Goal: Check status

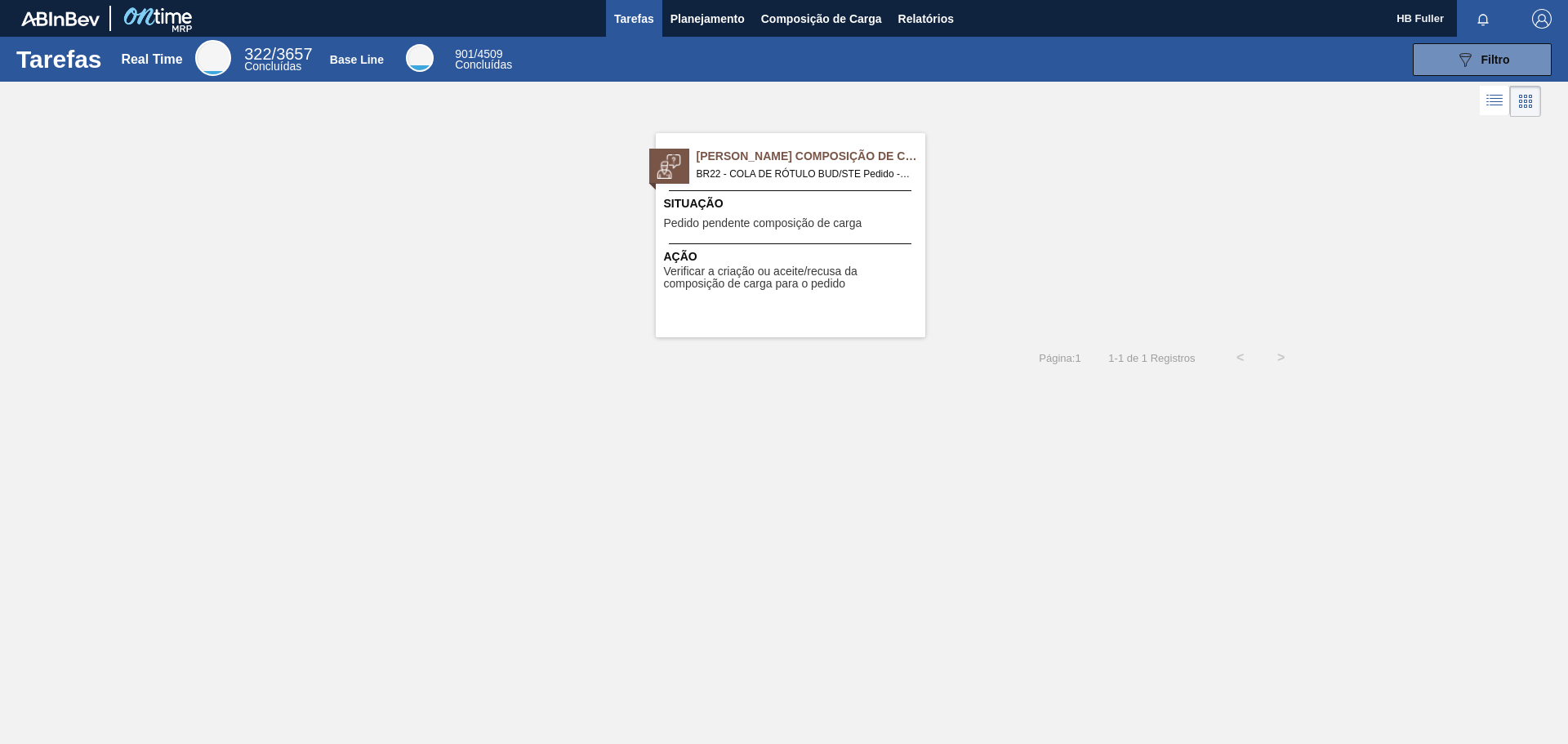
click at [849, 138] on div "[PERSON_NAME] Composição de Carga BR22 - COLA DE RÓTULO BUD/STE Pedido - 201849…" at bounding box center [791, 234] width 269 height 204
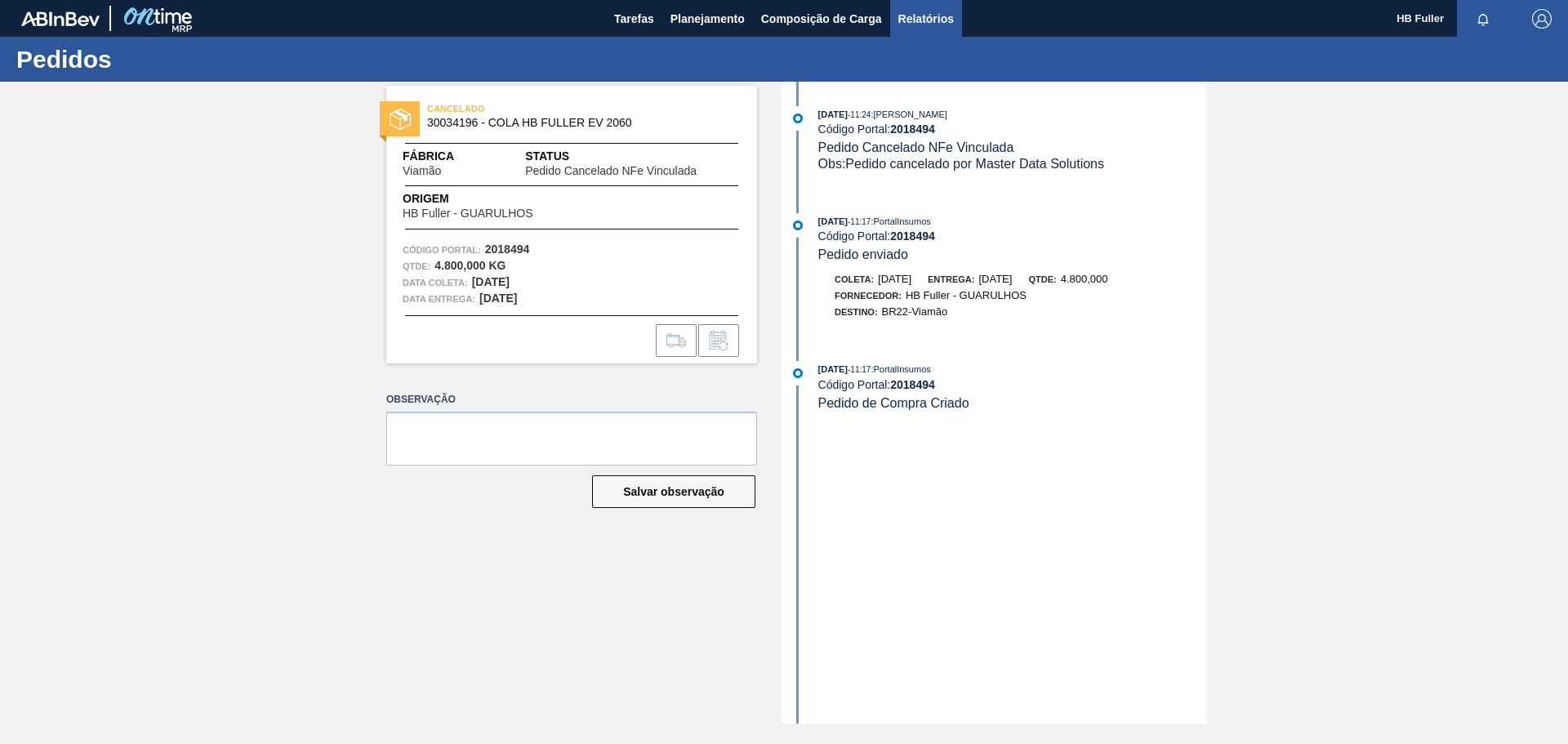
click at [932, 19] on span "Relatórios" at bounding box center [925, 18] width 56 height 20
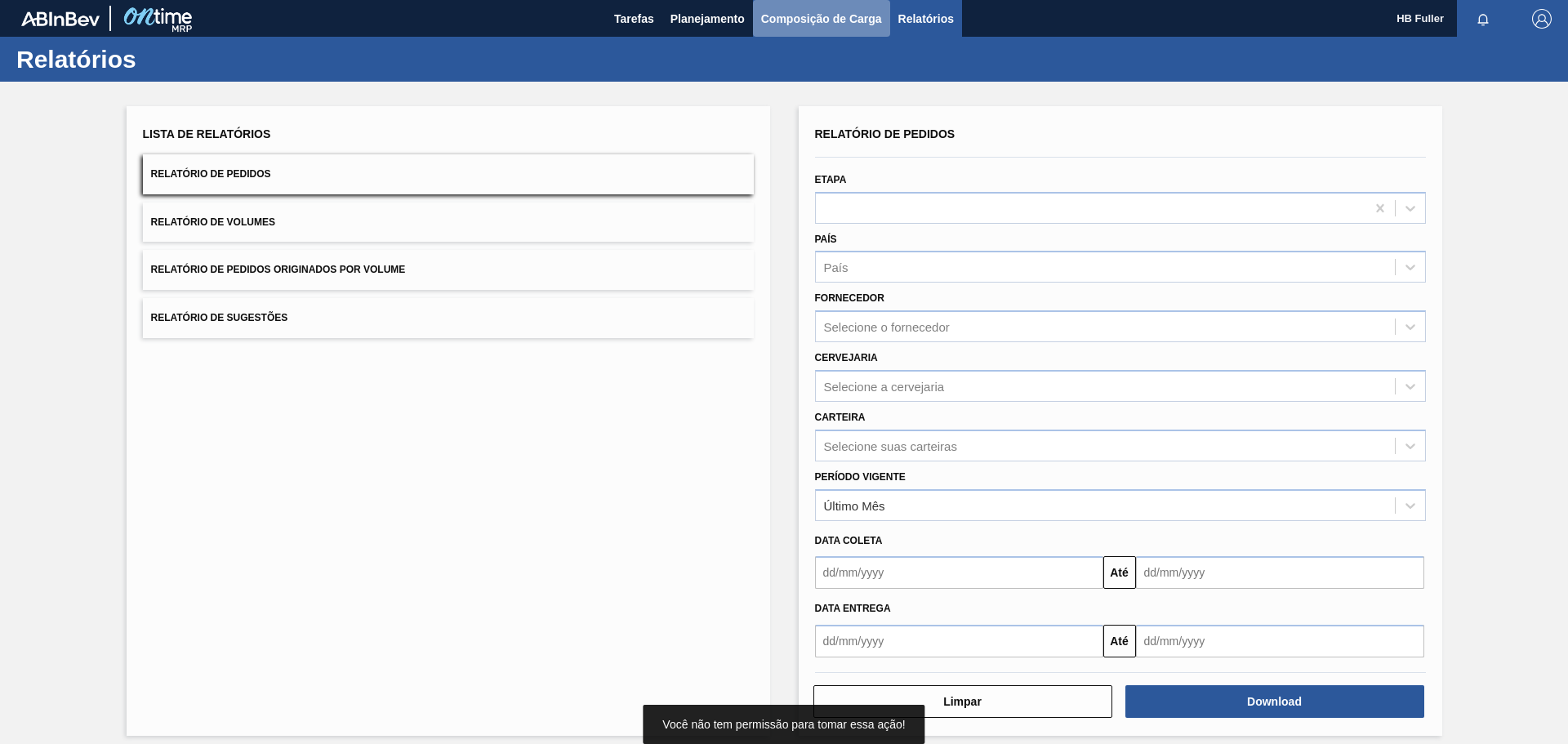
click at [871, 11] on span "Composição de Carga" at bounding box center [821, 18] width 120 height 20
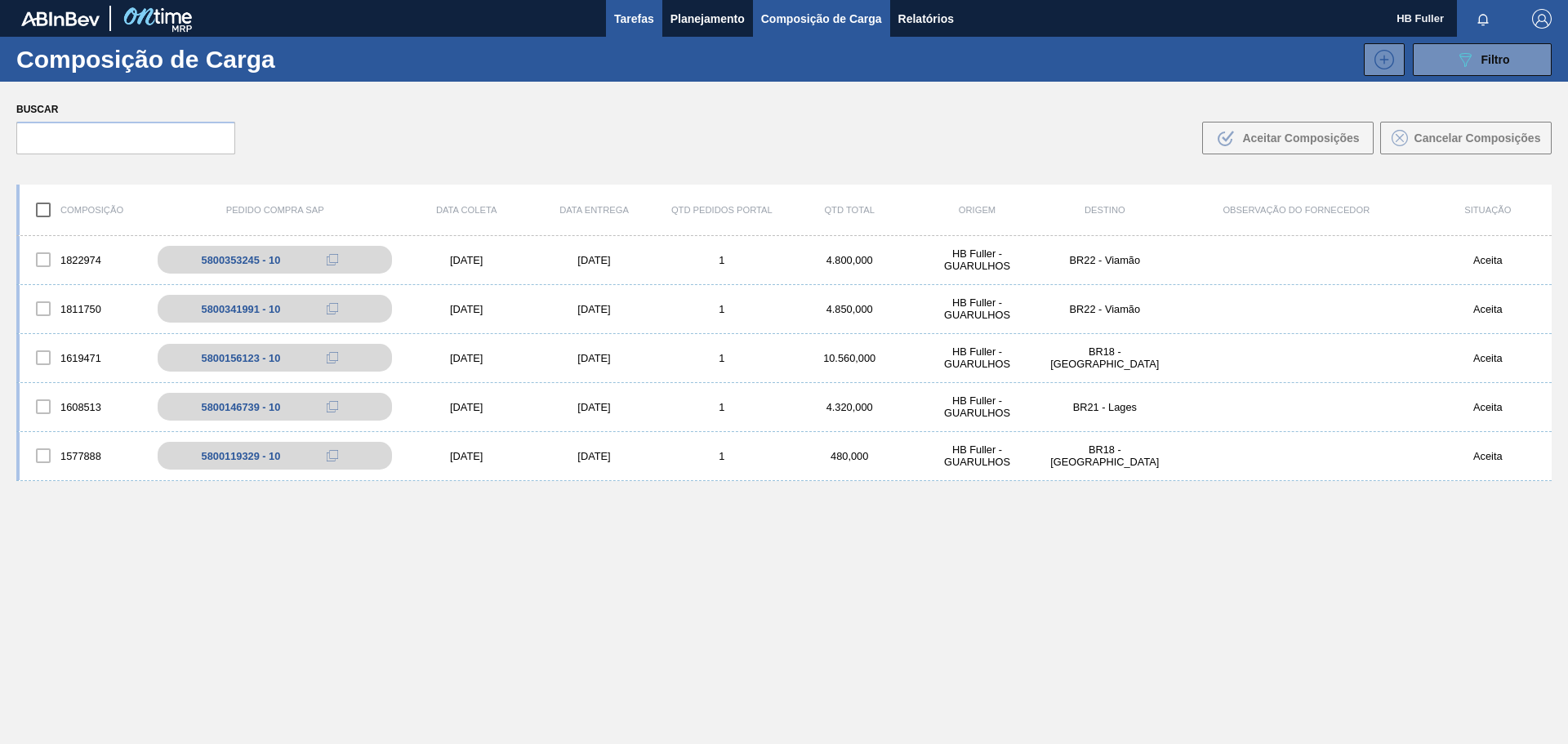
click at [634, 15] on span "Tarefas" at bounding box center [634, 18] width 40 height 20
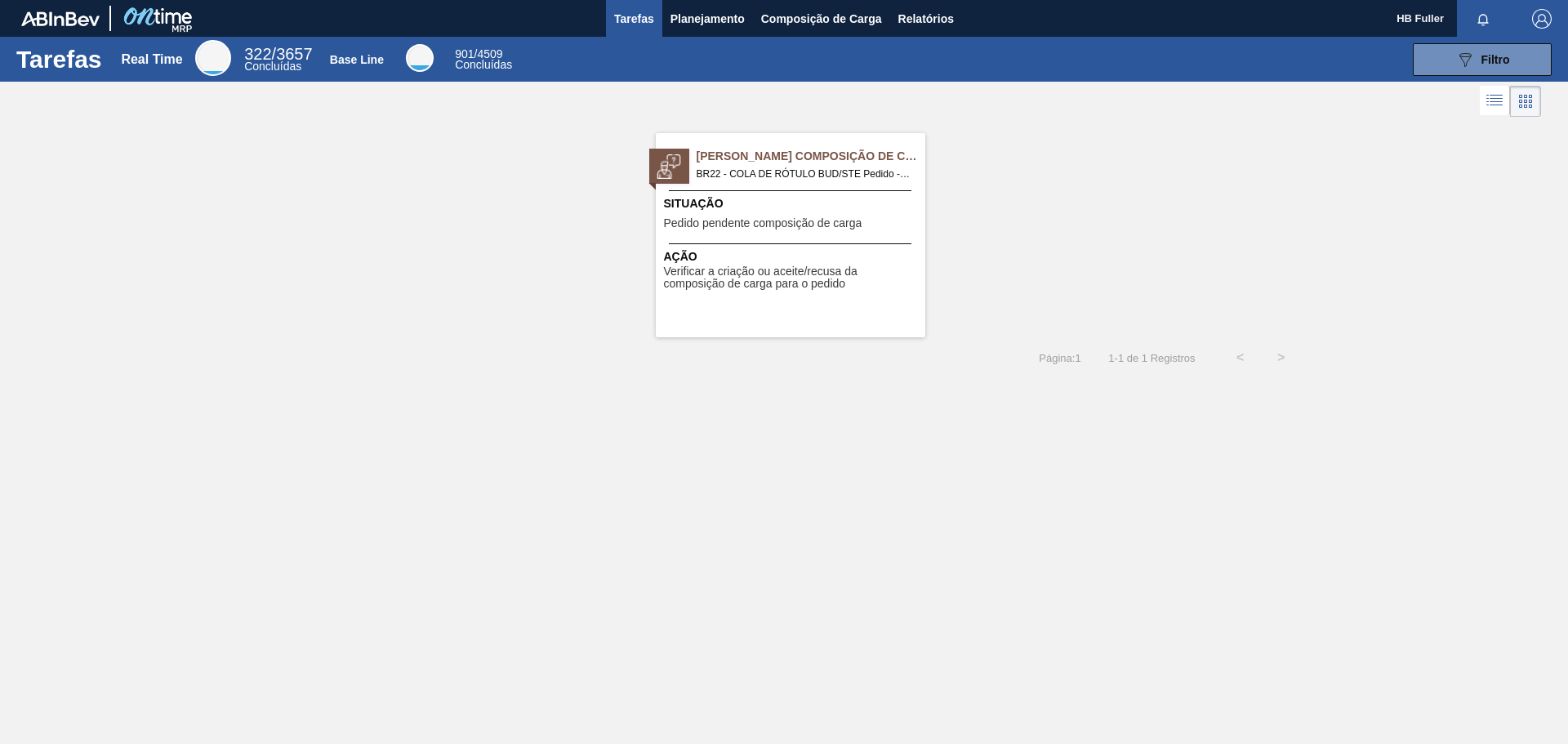
click at [769, 279] on span "Verificar a criação ou aceite/recusa da composição de carga para o pedido" at bounding box center [792, 278] width 257 height 26
